Goal: Obtain resource: Download file/media

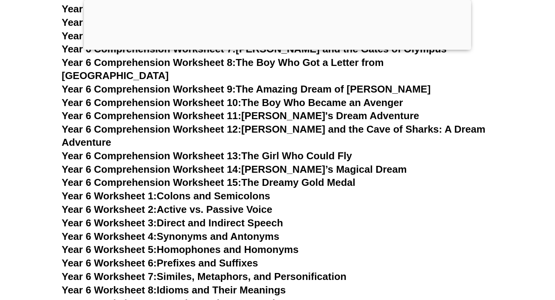
scroll to position [4819, 0]
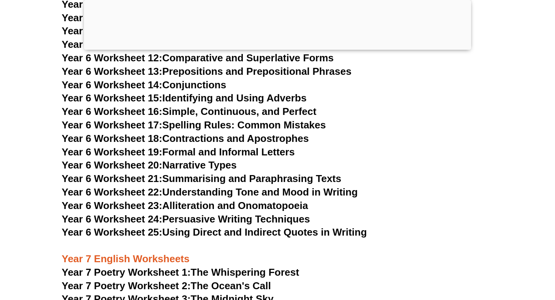
click at [276, 48] on div at bounding box center [277, 48] width 387 height 0
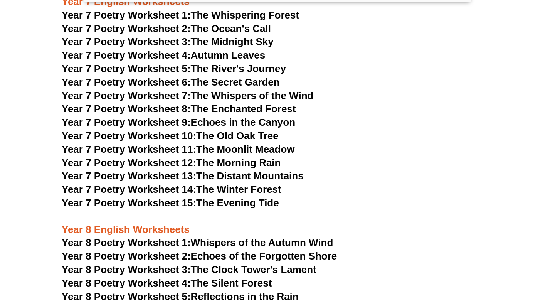
scroll to position [5036, 0]
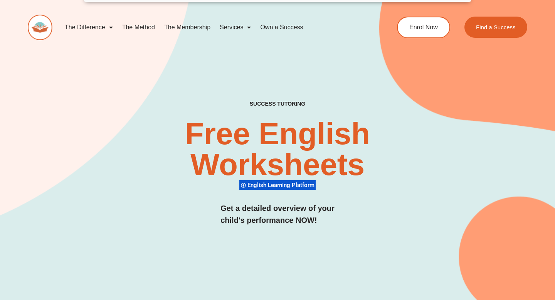
click at [183, 195] on div "SUCCESS TUTORING​ Free English Worksheets​ English Learning Platform Get a deta…" at bounding box center [278, 171] width 500 height 141
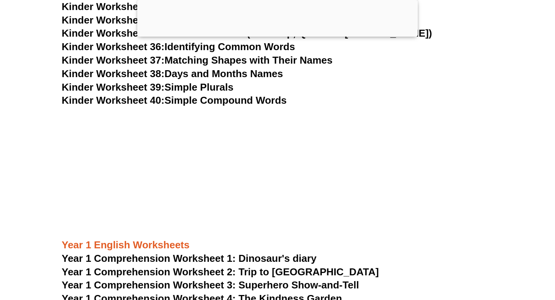
scroll to position [965, 0]
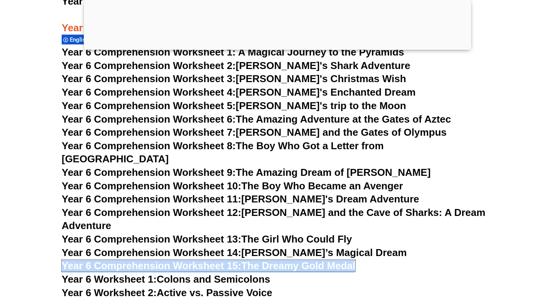
scroll to position [4303, 0]
